Goal: Use online tool/utility: Utilize a website feature to perform a specific function

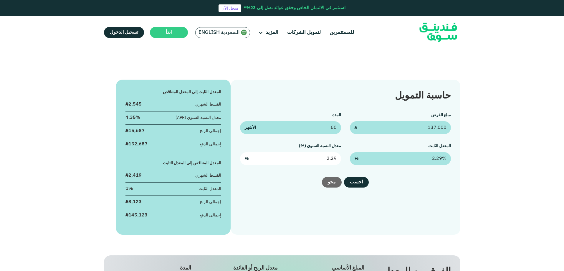
click at [306, 161] on input "2.29" at bounding box center [290, 158] width 101 height 13
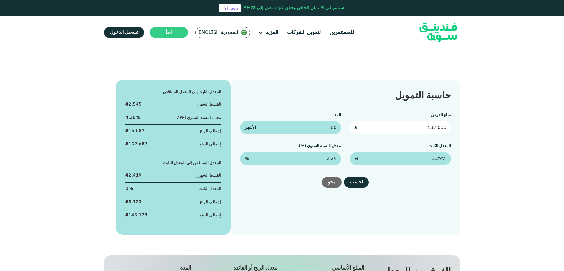
type input "2.29%"
click at [427, 130] on input "137,000" at bounding box center [400, 127] width 101 height 13
drag, startPoint x: 430, startPoint y: 130, endPoint x: 436, endPoint y: 130, distance: 5.6
click at [436, 130] on input "137,000" at bounding box center [400, 127] width 101 height 13
type input "180,000"
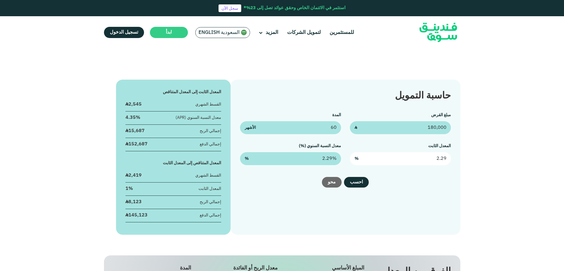
click at [440, 161] on input "2.29" at bounding box center [400, 158] width 101 height 13
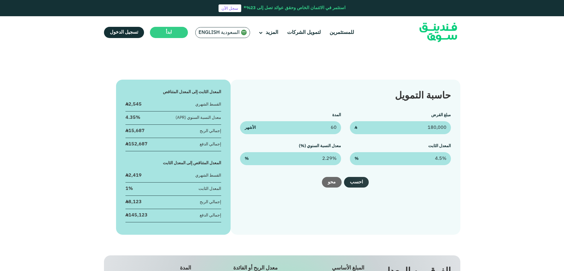
click at [362, 185] on button "احسب" at bounding box center [356, 182] width 25 height 11
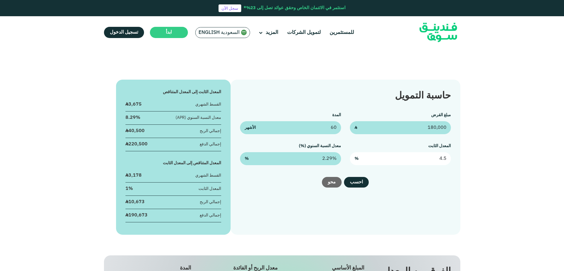
click at [432, 157] on input "4.5" at bounding box center [400, 158] width 101 height 13
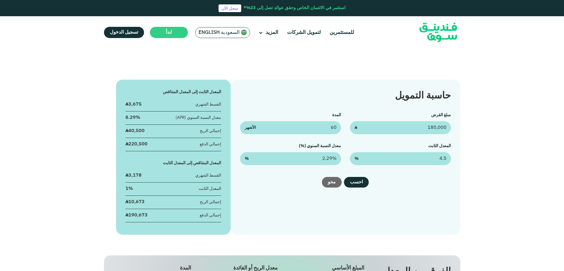
type input "4.5%"
click at [252, 91] on div "حاسبة التمويل" at bounding box center [345, 96] width 210 height 14
